Goal: Information Seeking & Learning: Learn about a topic

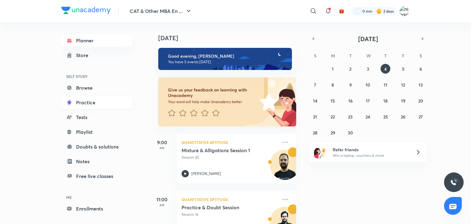
click at [90, 104] on link "Practice" at bounding box center [96, 102] width 71 height 12
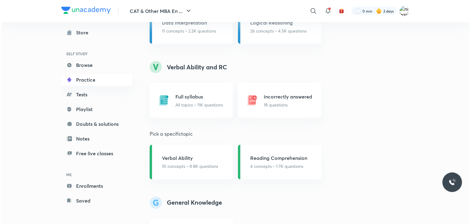
scroll to position [442, 0]
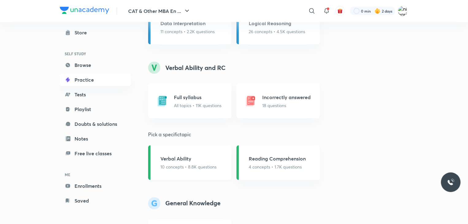
click at [175, 162] on h5 "Verbal Ability" at bounding box center [188, 158] width 56 height 7
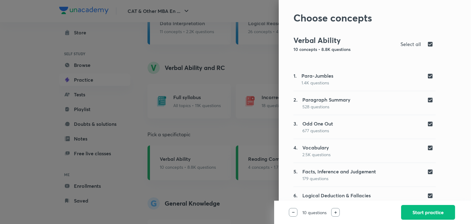
scroll to position [0, 0]
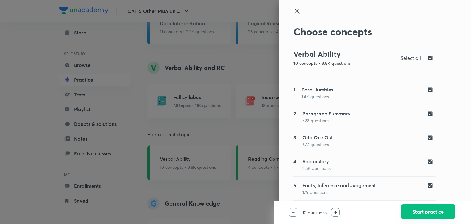
click at [427, 214] on button "Start practice" at bounding box center [428, 211] width 54 height 15
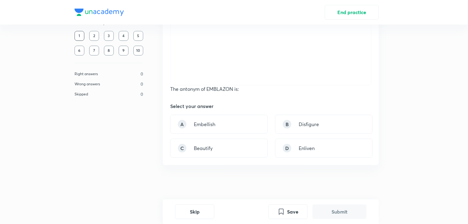
scroll to position [109, 0]
click at [211, 144] on p "Beautify" at bounding box center [203, 147] width 19 height 7
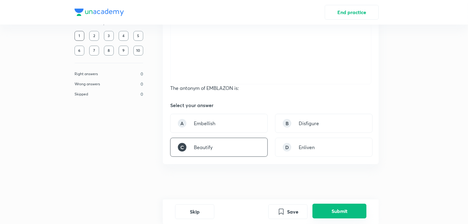
click at [341, 213] on button "Submit" at bounding box center [339, 211] width 54 height 15
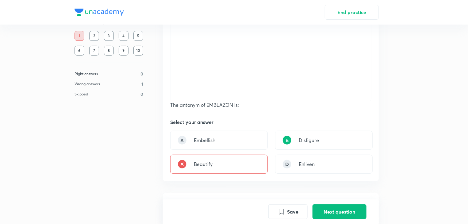
scroll to position [114, 0]
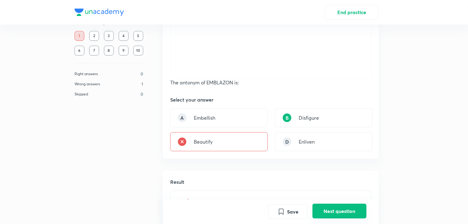
click at [330, 210] on button "Next question" at bounding box center [339, 211] width 54 height 15
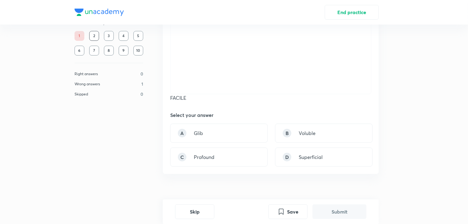
scroll to position [110, 0]
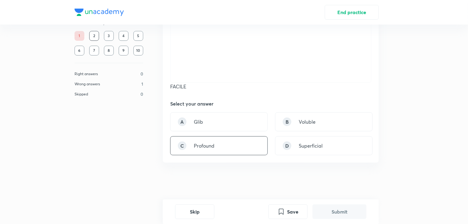
click at [226, 139] on div "C Profound" at bounding box center [219, 145] width 98 height 19
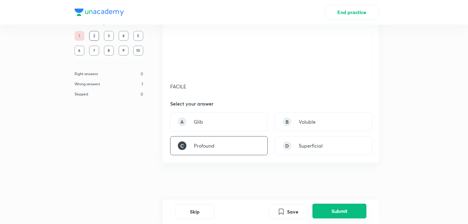
click at [335, 206] on button "Submit" at bounding box center [339, 211] width 54 height 15
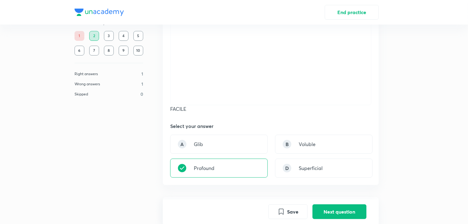
scroll to position [88, 0]
click at [332, 211] on button "Next question" at bounding box center [339, 211] width 54 height 15
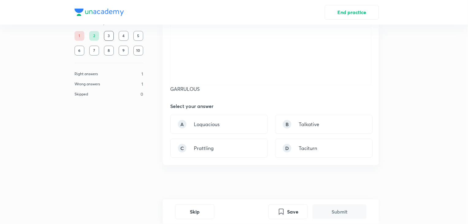
scroll to position [110, 0]
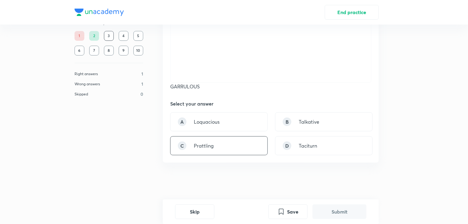
click at [245, 148] on div "C Prattling" at bounding box center [219, 145] width 98 height 19
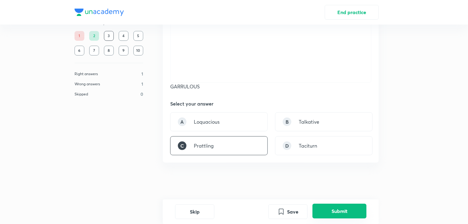
click at [330, 215] on button "Submit" at bounding box center [339, 211] width 54 height 15
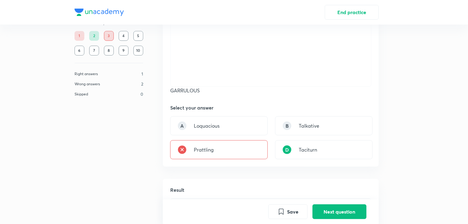
scroll to position [105, 0]
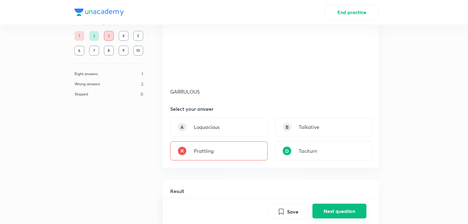
click at [336, 211] on button "Next question" at bounding box center [339, 211] width 54 height 15
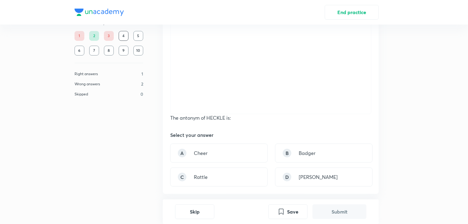
scroll to position [102, 0]
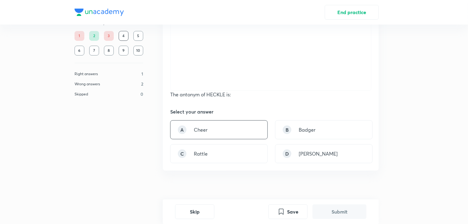
click at [209, 130] on div "A Cheer" at bounding box center [219, 129] width 98 height 19
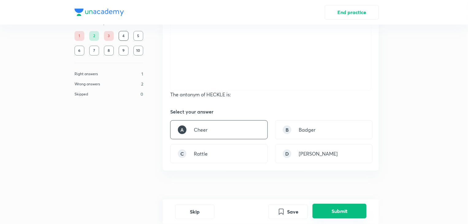
click at [324, 212] on button "Submit" at bounding box center [339, 211] width 54 height 15
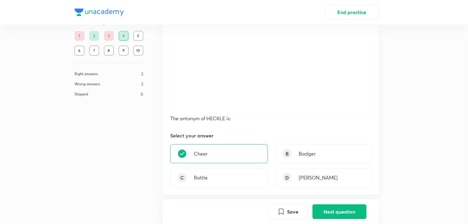
scroll to position [79, 0]
click at [333, 212] on button "Next question" at bounding box center [339, 211] width 54 height 15
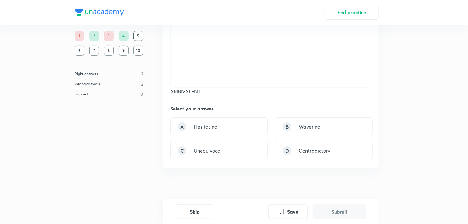
scroll to position [105, 0]
click at [308, 155] on div "D Contradictory" at bounding box center [324, 150] width 98 height 19
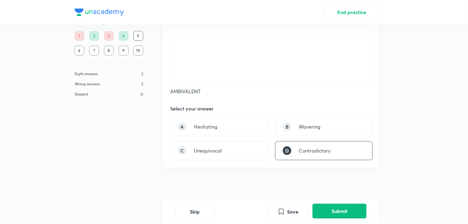
click at [337, 211] on button "Submit" at bounding box center [339, 211] width 54 height 15
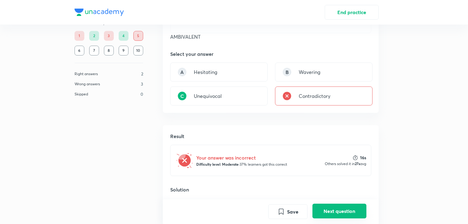
scroll to position [160, 0]
click at [327, 215] on button "Next question" at bounding box center [339, 211] width 54 height 15
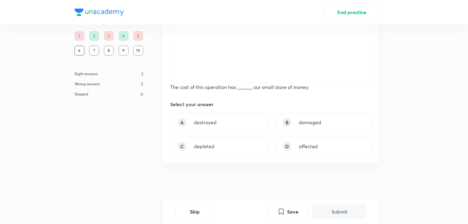
scroll to position [110, 0]
click at [303, 145] on p "affected" at bounding box center [308, 145] width 19 height 7
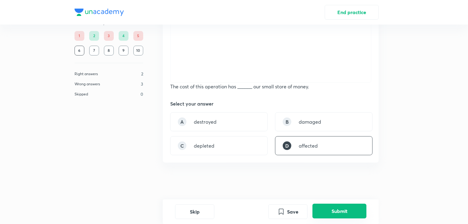
click at [341, 214] on button "Submit" at bounding box center [339, 211] width 54 height 15
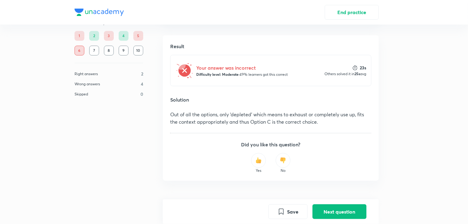
drag, startPoint x: 341, startPoint y: 214, endPoint x: 319, endPoint y: 198, distance: 26.8
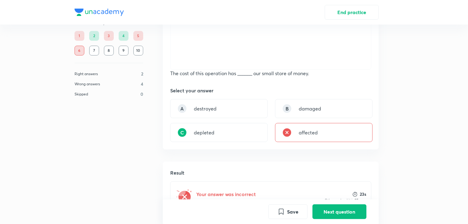
scroll to position [120, 0]
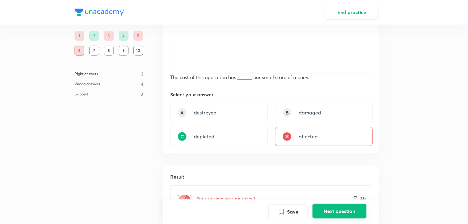
click at [330, 215] on button "Next question" at bounding box center [339, 211] width 54 height 15
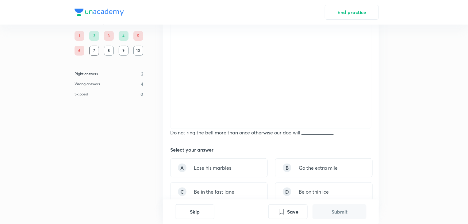
scroll to position [81, 0]
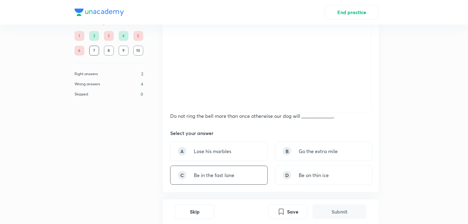
click at [222, 177] on p "Be in the fast lane" at bounding box center [214, 174] width 40 height 7
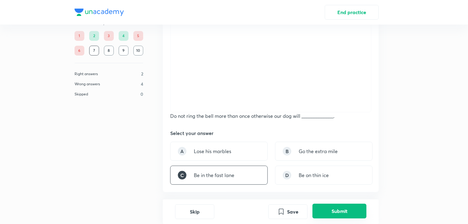
click at [339, 209] on button "Submit" at bounding box center [339, 211] width 54 height 15
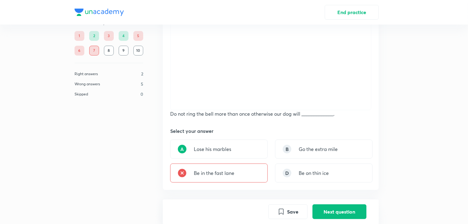
scroll to position [79, 0]
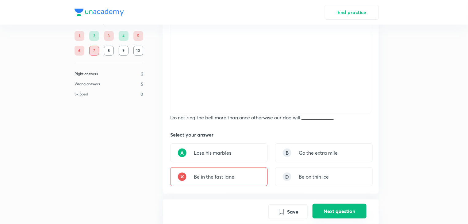
click at [349, 205] on button "Next question" at bounding box center [339, 211] width 54 height 15
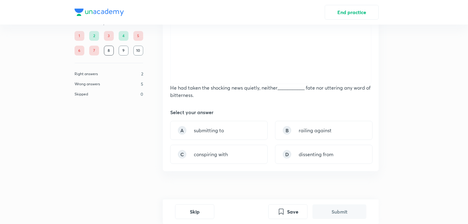
scroll to position [109, 0]
click at [255, 131] on div "A submitting to" at bounding box center [219, 130] width 98 height 19
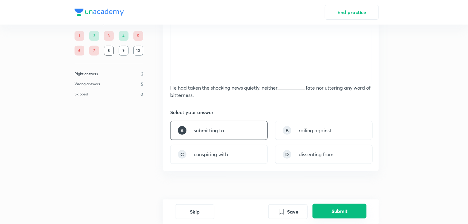
click at [338, 207] on button "Submit" at bounding box center [339, 211] width 54 height 15
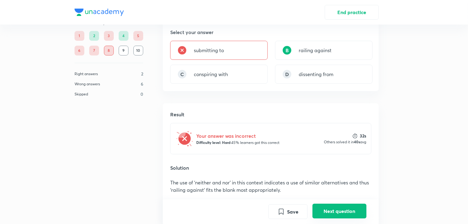
scroll to position [189, 0]
click at [329, 209] on button "Next question" at bounding box center [339, 211] width 54 height 15
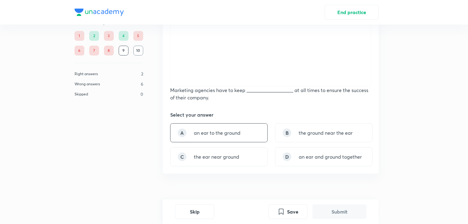
scroll to position [107, 0]
click at [320, 124] on div "B the ground near the ear" at bounding box center [324, 132] width 98 height 19
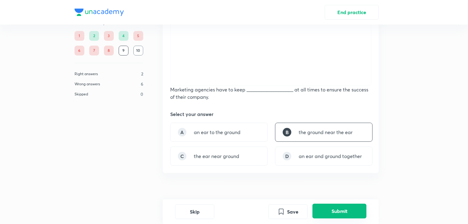
click at [339, 211] on button "Submit" at bounding box center [339, 211] width 54 height 15
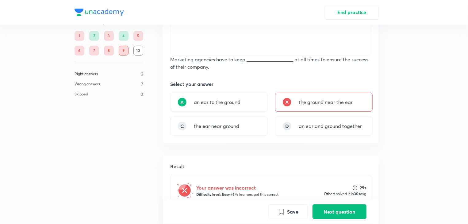
scroll to position [137, 0]
click at [321, 204] on button "Next question" at bounding box center [339, 211] width 54 height 15
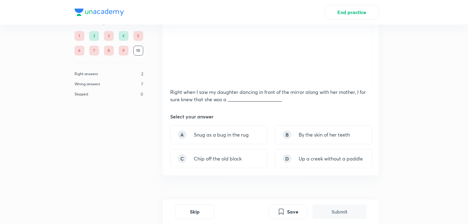
scroll to position [106, 0]
click at [303, 160] on p "Up a creek without a paddle" at bounding box center [331, 157] width 64 height 7
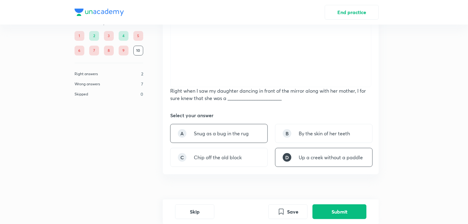
click at [214, 138] on div "A Snug as a bug in the rug" at bounding box center [219, 133] width 98 height 19
click at [330, 209] on button "Submit" at bounding box center [339, 211] width 54 height 15
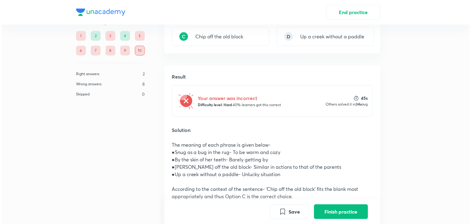
scroll to position [228, 0]
click at [331, 210] on button "Finish practice" at bounding box center [339, 211] width 54 height 15
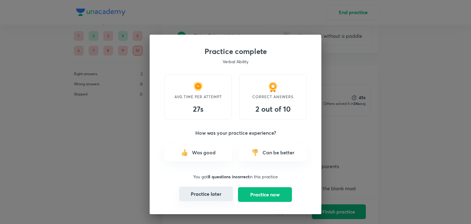
click at [214, 189] on button "Practice later" at bounding box center [206, 193] width 54 height 15
click at [205, 192] on button "Practice later" at bounding box center [206, 193] width 54 height 15
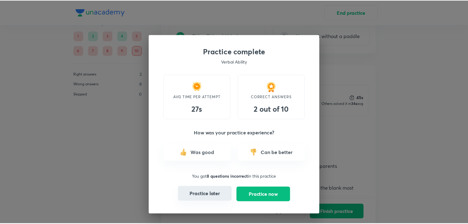
scroll to position [0, 0]
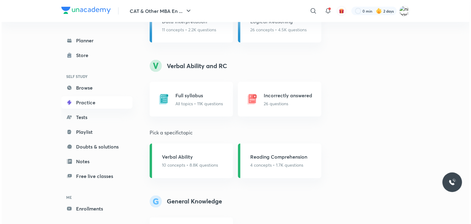
scroll to position [445, 0]
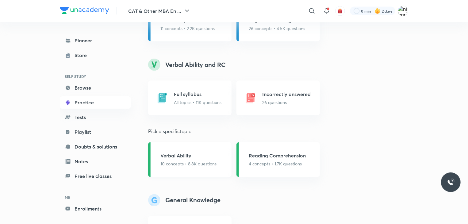
click at [175, 157] on h5 "Verbal Ability" at bounding box center [188, 155] width 56 height 7
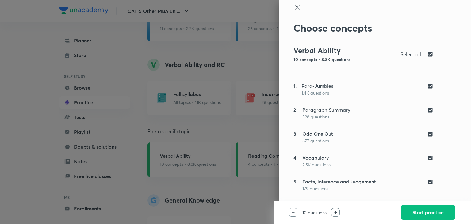
scroll to position [0, 0]
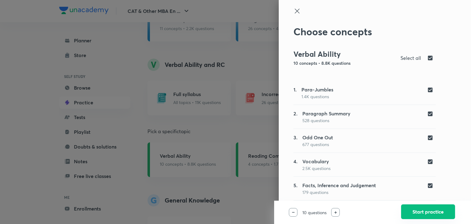
click at [421, 215] on button "Start practice" at bounding box center [428, 211] width 54 height 15
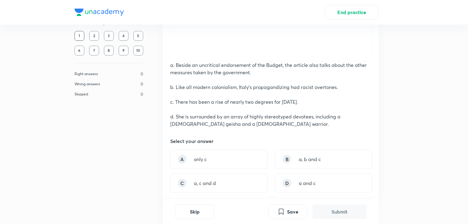
scroll to position [131, 0]
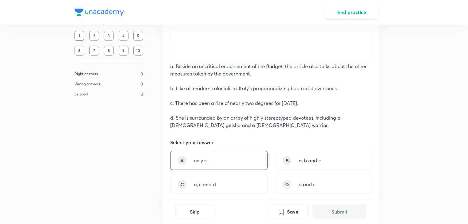
click at [221, 160] on div "A only c" at bounding box center [219, 160] width 98 height 19
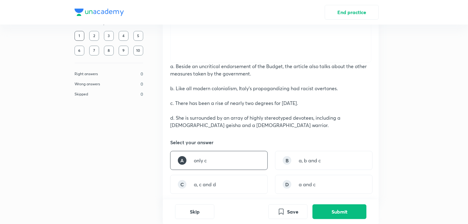
click at [221, 160] on div "A only c" at bounding box center [219, 160] width 98 height 19
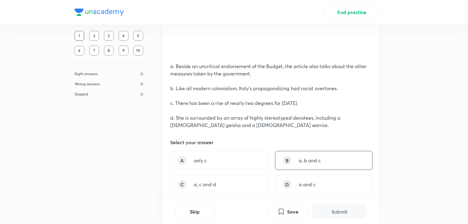
click at [298, 163] on div "B a, b and c" at bounding box center [324, 160] width 98 height 19
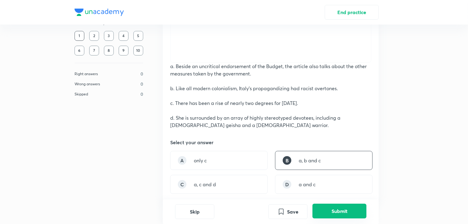
click at [336, 210] on button "Submit" at bounding box center [339, 211] width 54 height 15
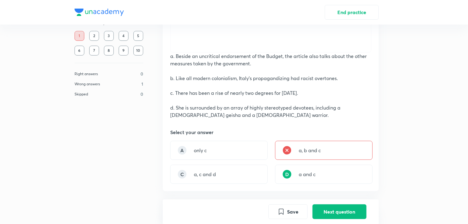
scroll to position [120, 0]
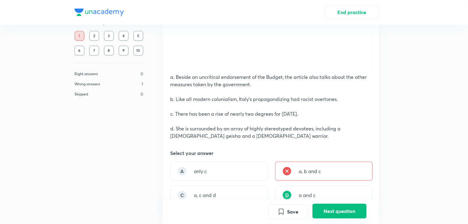
click at [332, 206] on button "Next question" at bounding box center [339, 211] width 54 height 15
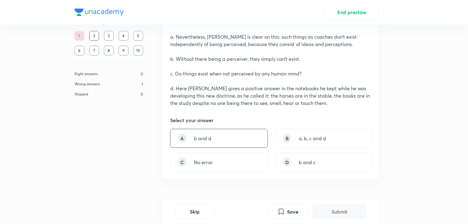
scroll to position [159, 0]
click at [248, 148] on div "A b and d" at bounding box center [219, 138] width 98 height 19
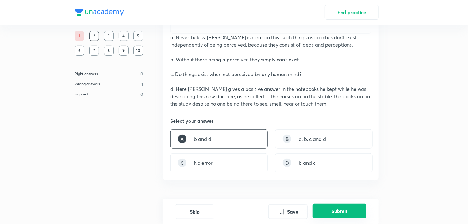
click at [332, 213] on button "Submit" at bounding box center [339, 211] width 54 height 15
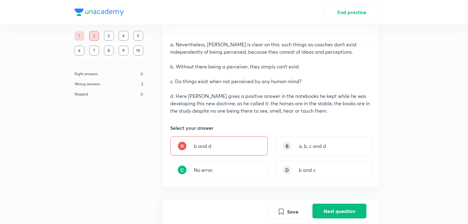
scroll to position [151, 0]
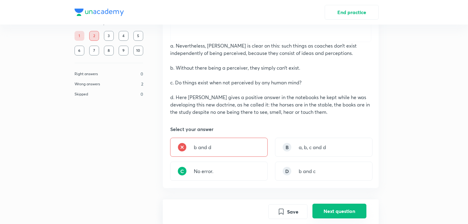
click at [341, 208] on button "Next question" at bounding box center [339, 211] width 54 height 15
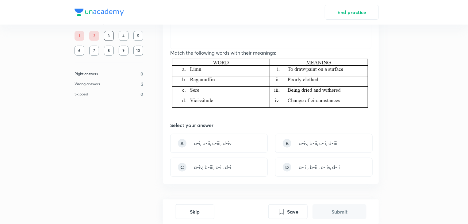
scroll to position [146, 0]
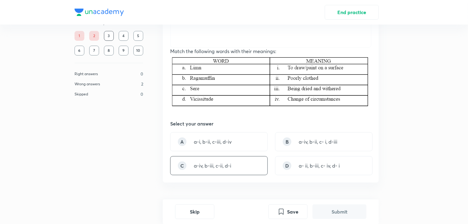
click at [232, 165] on div "C a-iv, b-iii, c-ii, d-i" at bounding box center [219, 165] width 98 height 19
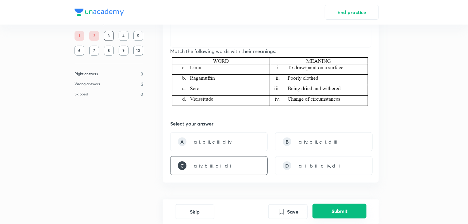
click at [342, 206] on button "Submit" at bounding box center [339, 211] width 54 height 15
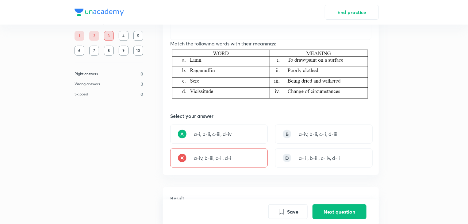
scroll to position [152, 0]
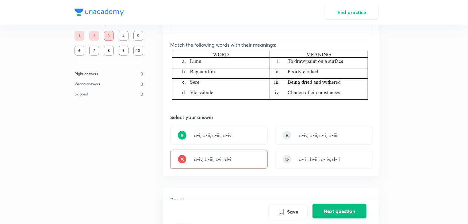
click at [330, 215] on button "Next question" at bounding box center [339, 211] width 54 height 15
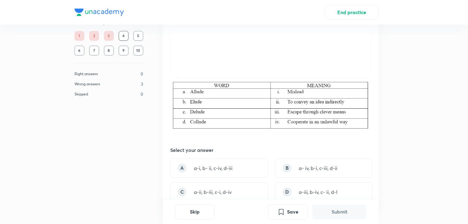
scroll to position [121, 0]
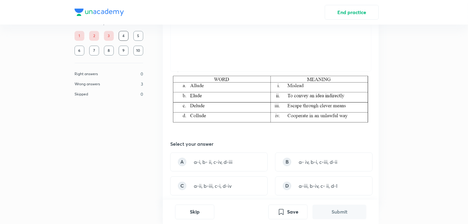
click at [180, 117] on img at bounding box center [270, 100] width 201 height 57
click at [208, 185] on p "a-ii, b-iii, c-i, d-iv" at bounding box center [213, 185] width 38 height 7
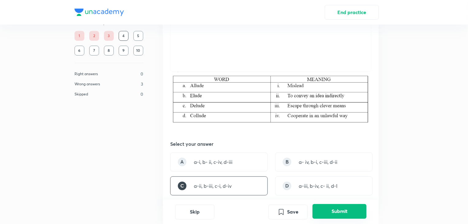
click at [339, 211] on button "Submit" at bounding box center [339, 211] width 54 height 15
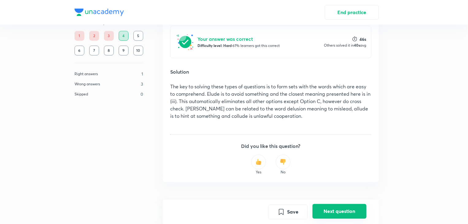
click at [326, 212] on button "Next question" at bounding box center [339, 211] width 54 height 15
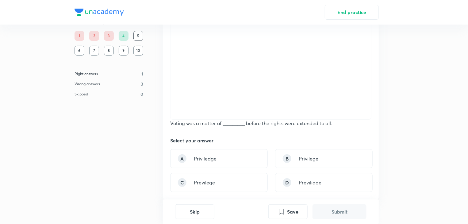
scroll to position [74, 0]
click at [221, 190] on div "C Previlege" at bounding box center [219, 181] width 98 height 19
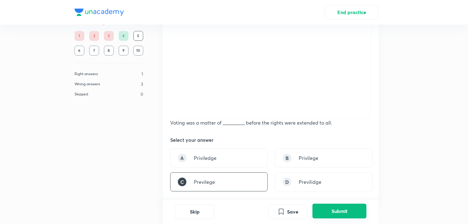
click at [343, 213] on button "Submit" at bounding box center [339, 211] width 54 height 15
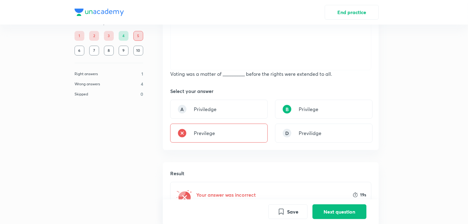
scroll to position [121, 0]
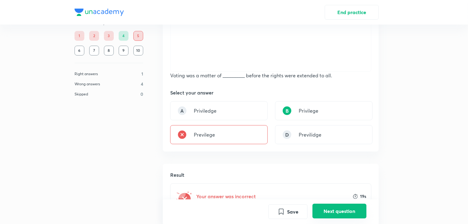
click at [338, 211] on button "Next question" at bounding box center [339, 211] width 54 height 15
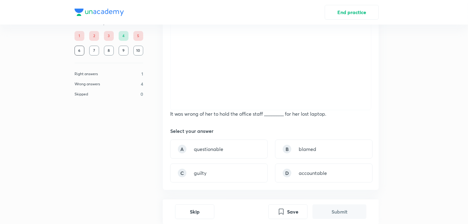
scroll to position [83, 0]
click at [238, 176] on div "C guilty" at bounding box center [219, 173] width 98 height 19
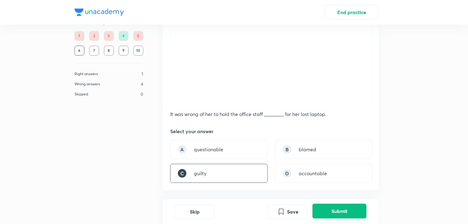
click at [348, 215] on button "Submit" at bounding box center [339, 211] width 54 height 15
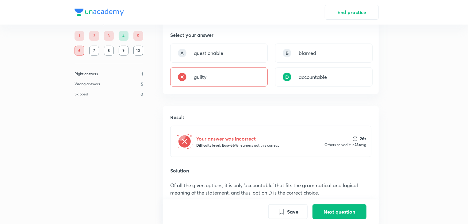
scroll to position [179, 0]
click at [325, 212] on button "Next question" at bounding box center [339, 211] width 54 height 15
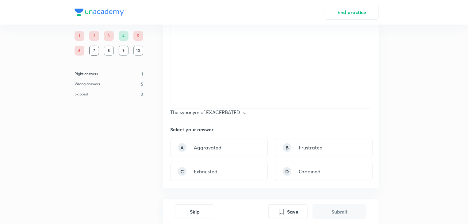
scroll to position [91, 0]
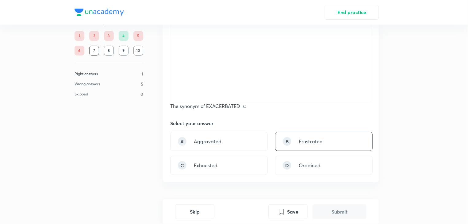
click at [297, 144] on div "B Frustrated" at bounding box center [324, 141] width 98 height 19
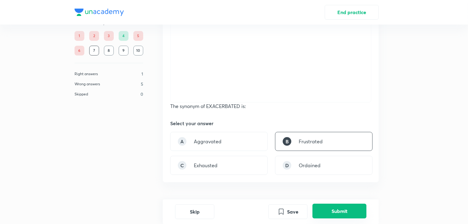
click at [340, 213] on button "Submit" at bounding box center [339, 211] width 54 height 15
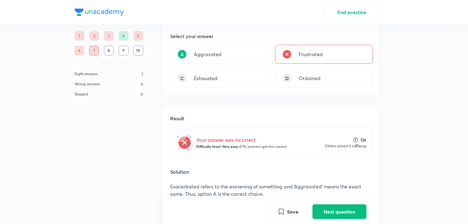
scroll to position [178, 0]
click at [328, 216] on button "Next question" at bounding box center [339, 211] width 54 height 15
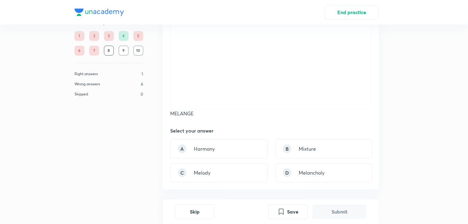
scroll to position [84, 0]
click at [313, 175] on p "Melancholy" at bounding box center [312, 171] width 26 height 7
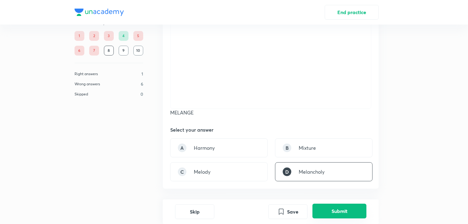
click at [340, 211] on button "Submit" at bounding box center [339, 211] width 54 height 15
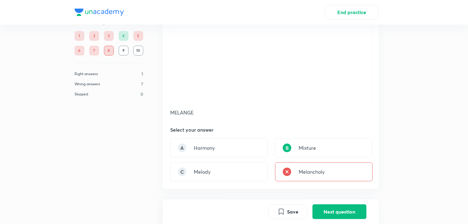
scroll to position [81, 0]
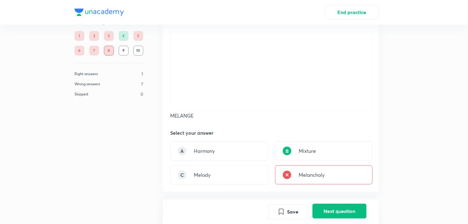
click at [339, 208] on button "Next question" at bounding box center [339, 211] width 54 height 15
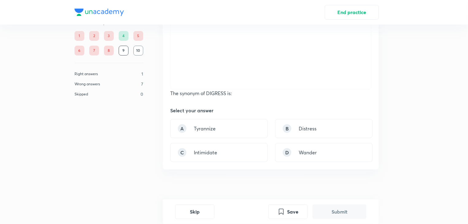
scroll to position [105, 0]
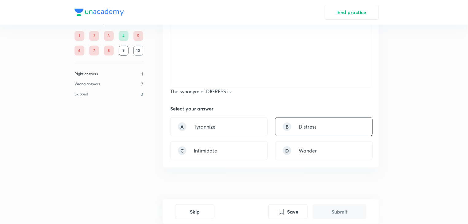
click at [308, 124] on p "Distress" at bounding box center [308, 126] width 18 height 7
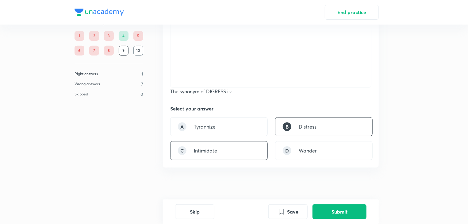
click at [228, 160] on div "C Intimidate" at bounding box center [219, 150] width 98 height 19
drag, startPoint x: 228, startPoint y: 150, endPoint x: 332, endPoint y: 204, distance: 117.8
click at [332, 204] on div "Question 9 00:11 Comprehension Passage Each question has a word followed by fou…" at bounding box center [271, 61] width 216 height 285
click at [332, 204] on button "Submit" at bounding box center [339, 211] width 54 height 15
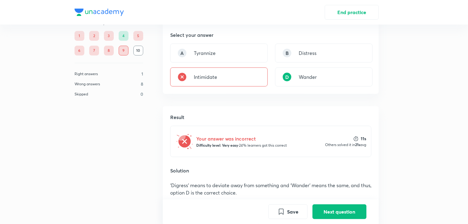
scroll to position [179, 0]
click at [327, 209] on button "Next question" at bounding box center [339, 211] width 54 height 15
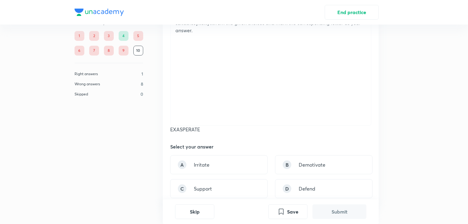
scroll to position [67, 0]
click at [216, 187] on div "C Support" at bounding box center [219, 188] width 98 height 19
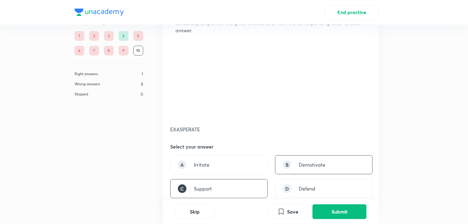
click at [315, 159] on div "B Demotivate" at bounding box center [324, 164] width 98 height 19
click at [343, 211] on button "Submit" at bounding box center [339, 211] width 54 height 15
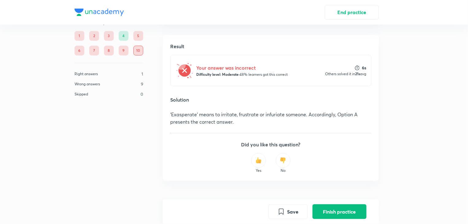
click at [224, 168] on div "Yes No" at bounding box center [270, 163] width 201 height 20
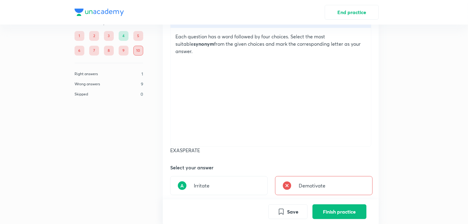
scroll to position [0, 0]
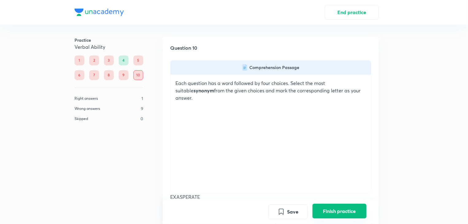
click at [331, 218] on button "Finish practice" at bounding box center [339, 211] width 54 height 15
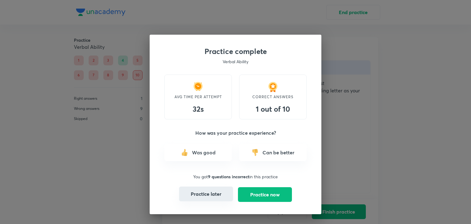
click at [222, 195] on button "Practice later" at bounding box center [206, 193] width 54 height 15
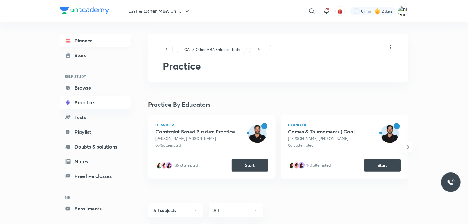
click at [96, 44] on link "Planner" at bounding box center [95, 40] width 71 height 12
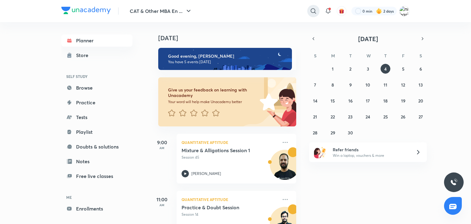
click at [313, 13] on icon at bounding box center [313, 10] width 7 height 7
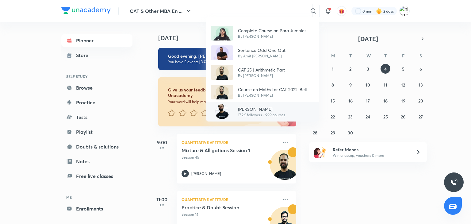
click at [253, 108] on p "[PERSON_NAME]" at bounding box center [261, 109] width 47 height 6
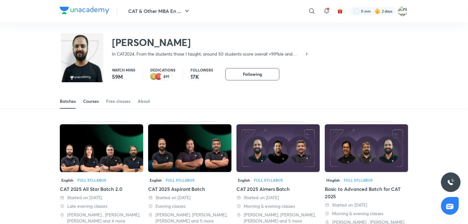
click at [87, 103] on div "Courses" at bounding box center [91, 101] width 16 height 6
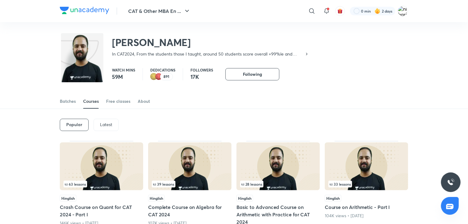
click at [107, 122] on p "Latest" at bounding box center [106, 124] width 12 height 5
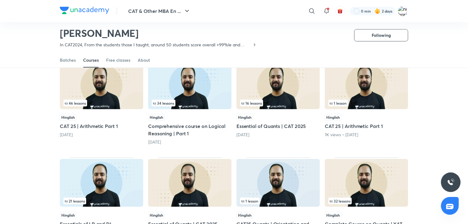
scroll to position [70, 0]
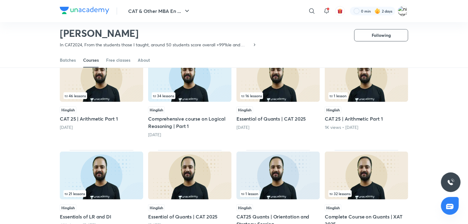
click at [109, 94] on div "46 lessons" at bounding box center [101, 95] width 76 height 7
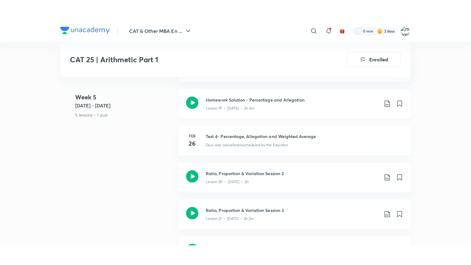
scroll to position [1145, 0]
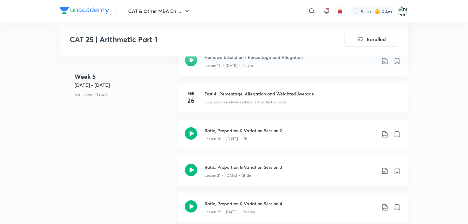
click at [195, 131] on icon at bounding box center [191, 133] width 12 height 12
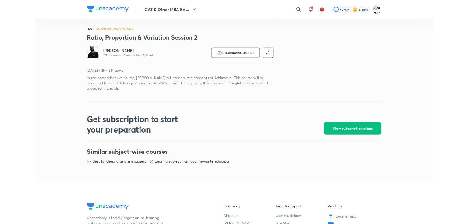
scroll to position [318, 0]
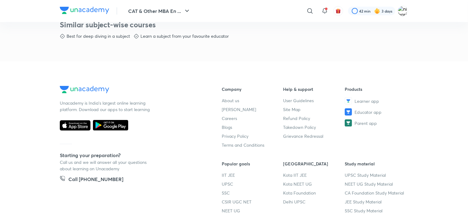
click at [354, 36] on div "Best for deep diving in a subject Learn a subject from your favourite educator" at bounding box center [234, 36] width 348 height 6
